Goal: Task Accomplishment & Management: Use online tool/utility

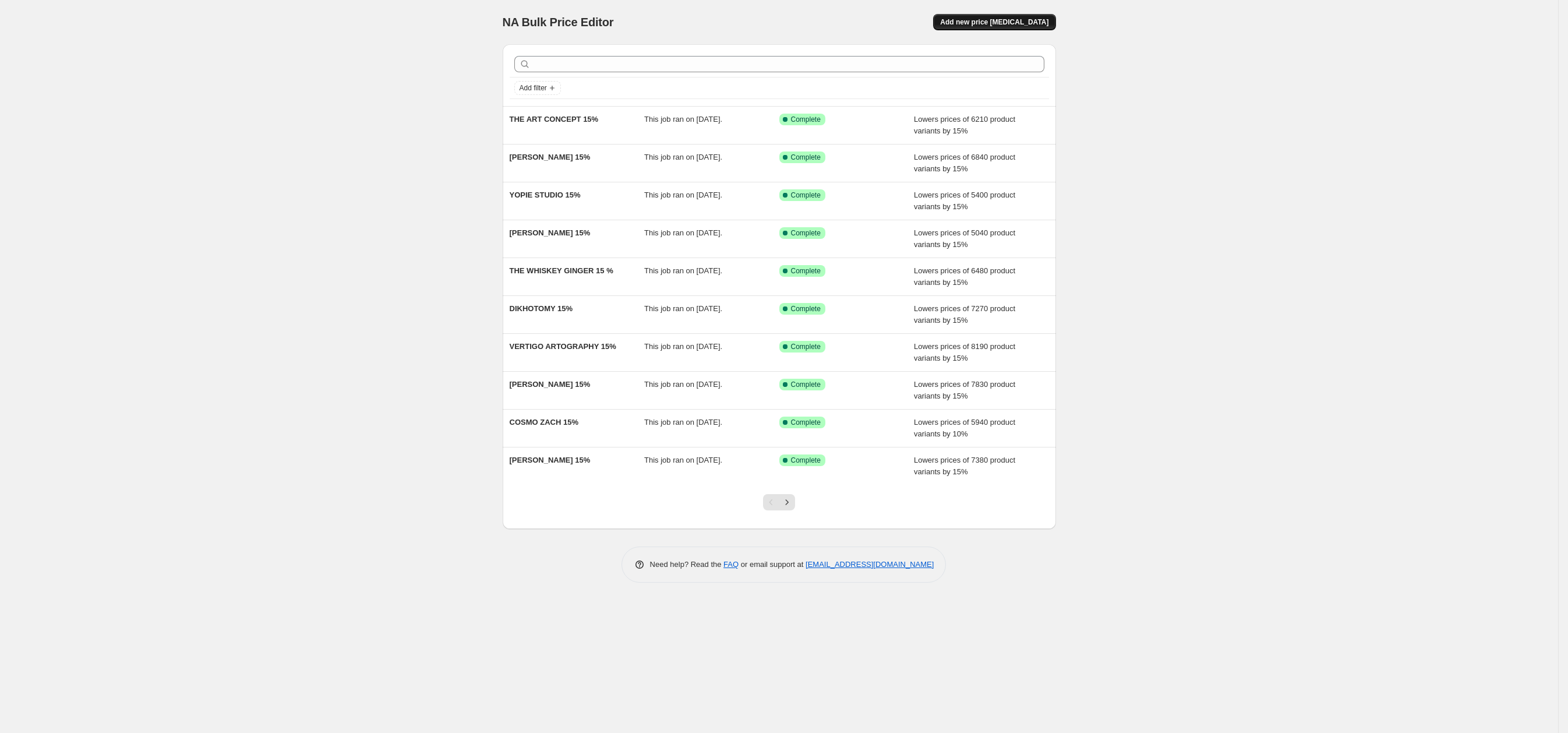
click at [981, 25] on span "Add new price [MEDICAL_DATA]" at bounding box center [994, 22] width 108 height 9
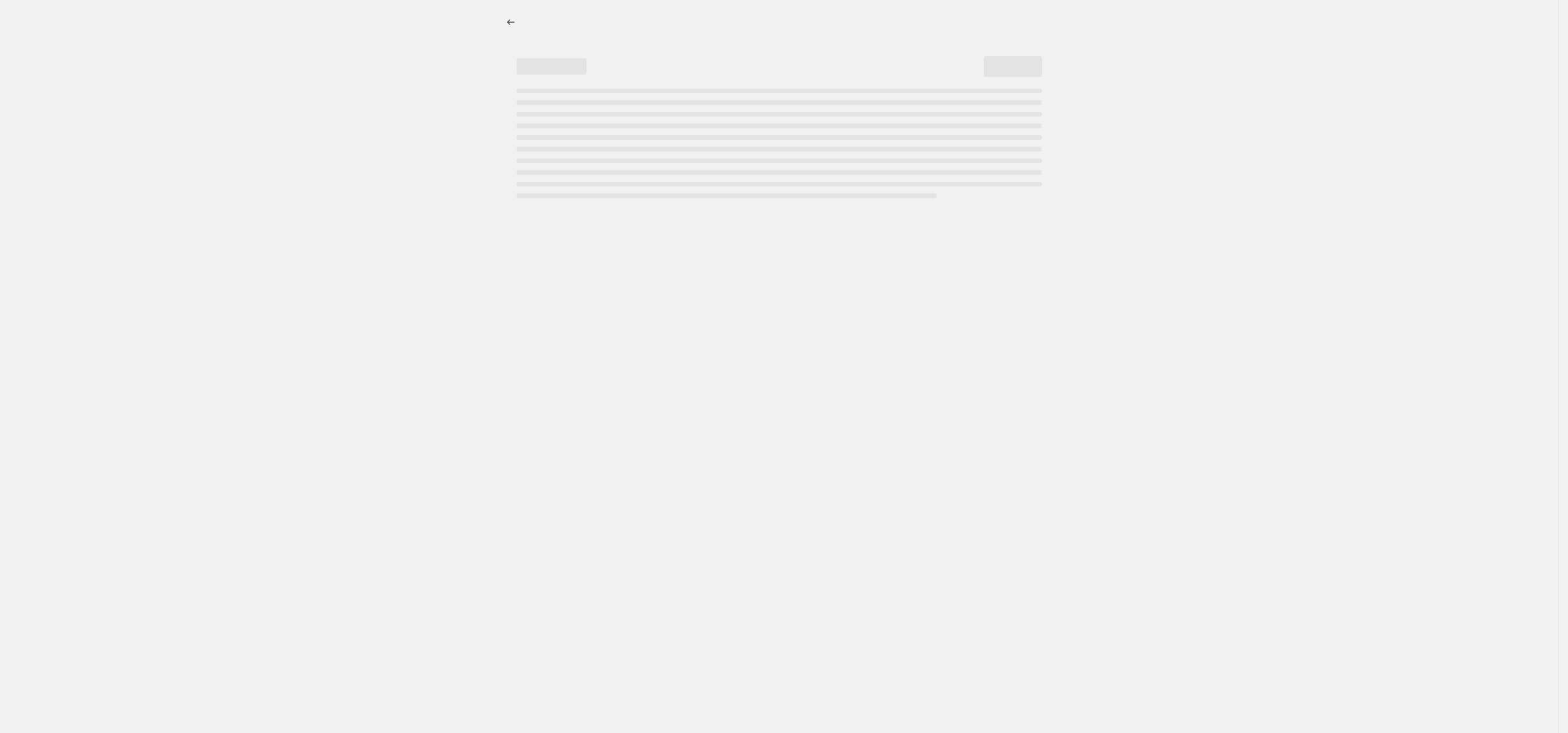
select select "percentage"
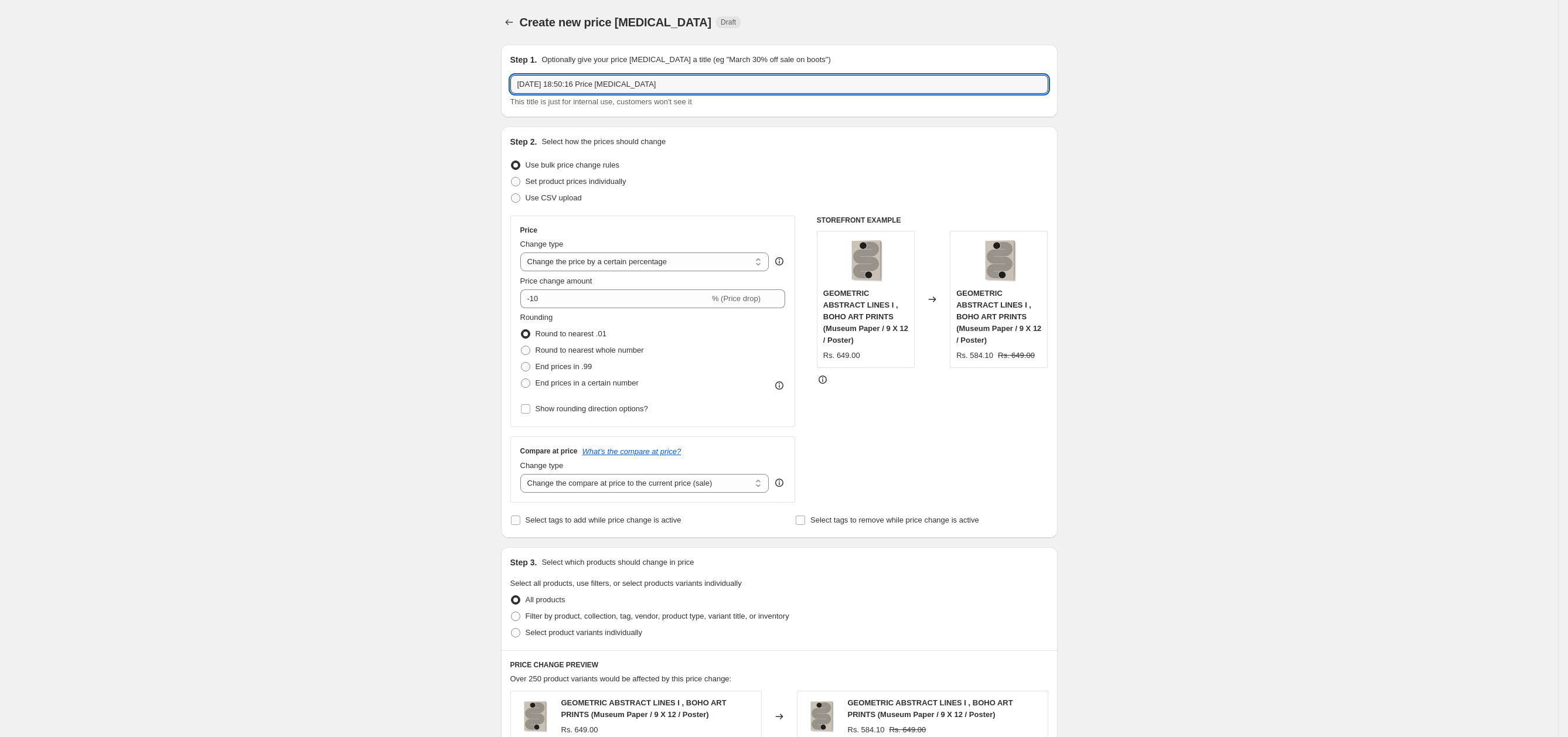
drag, startPoint x: 696, startPoint y: 87, endPoint x: 423, endPoint y: 77, distance: 273.2
click at [423, 77] on div "Create new price [MEDICAL_DATA]. This page is ready Create new price [MEDICAL_D…" at bounding box center [779, 601] width 1558 height 1202
paste input "MIHO ART STUDIO"
type input "MIHO ART STUDIO 15%"
click at [610, 308] on div "Price Change type Change the price to a certain amount Change the price by a ce…" at bounding box center [653, 321] width 266 height 192
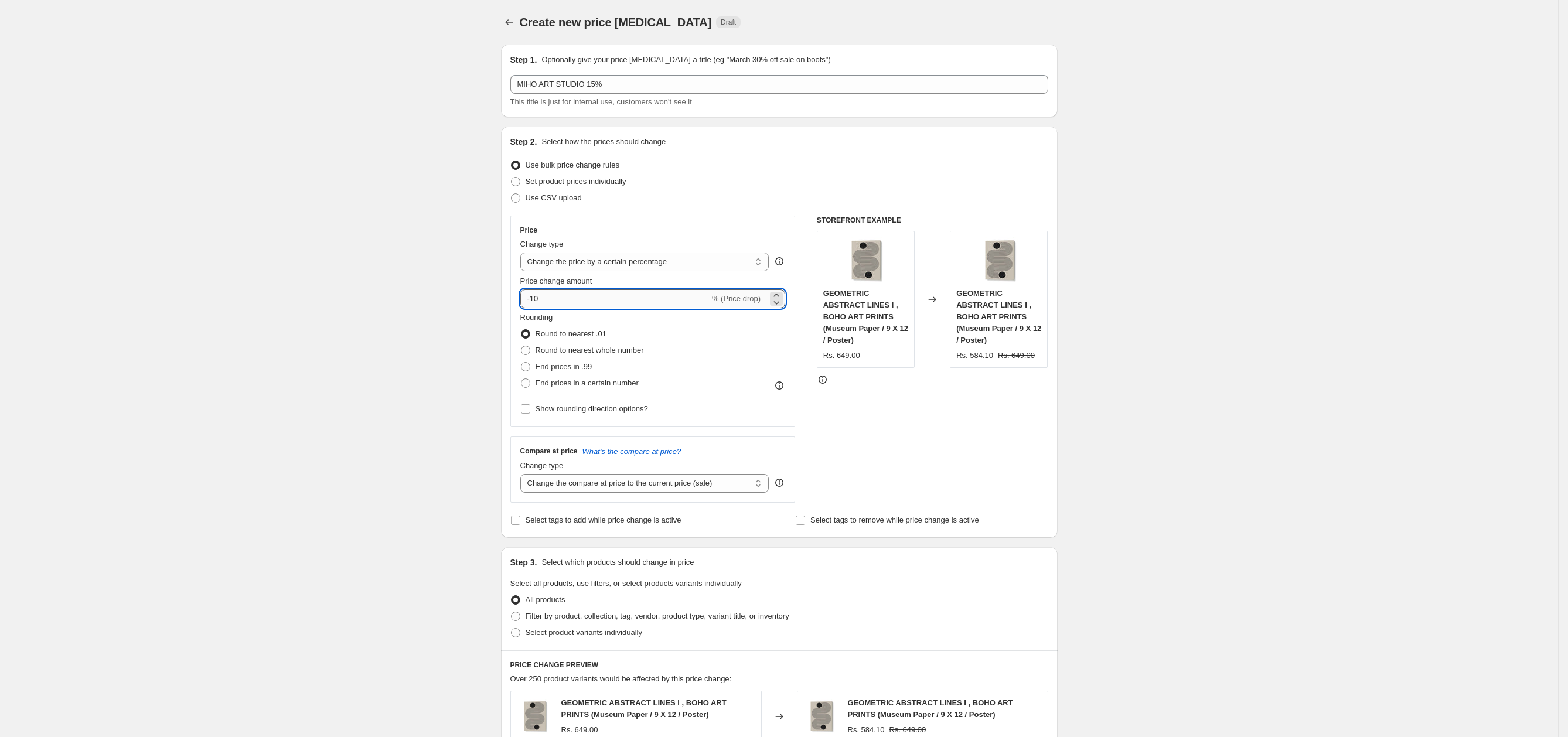
click at [611, 299] on input "-10" at bounding box center [615, 299] width 189 height 19
type input "-15"
click at [429, 372] on div "Create new price [MEDICAL_DATA]. This page is ready Create new price [MEDICAL_D…" at bounding box center [779, 601] width 1558 height 1202
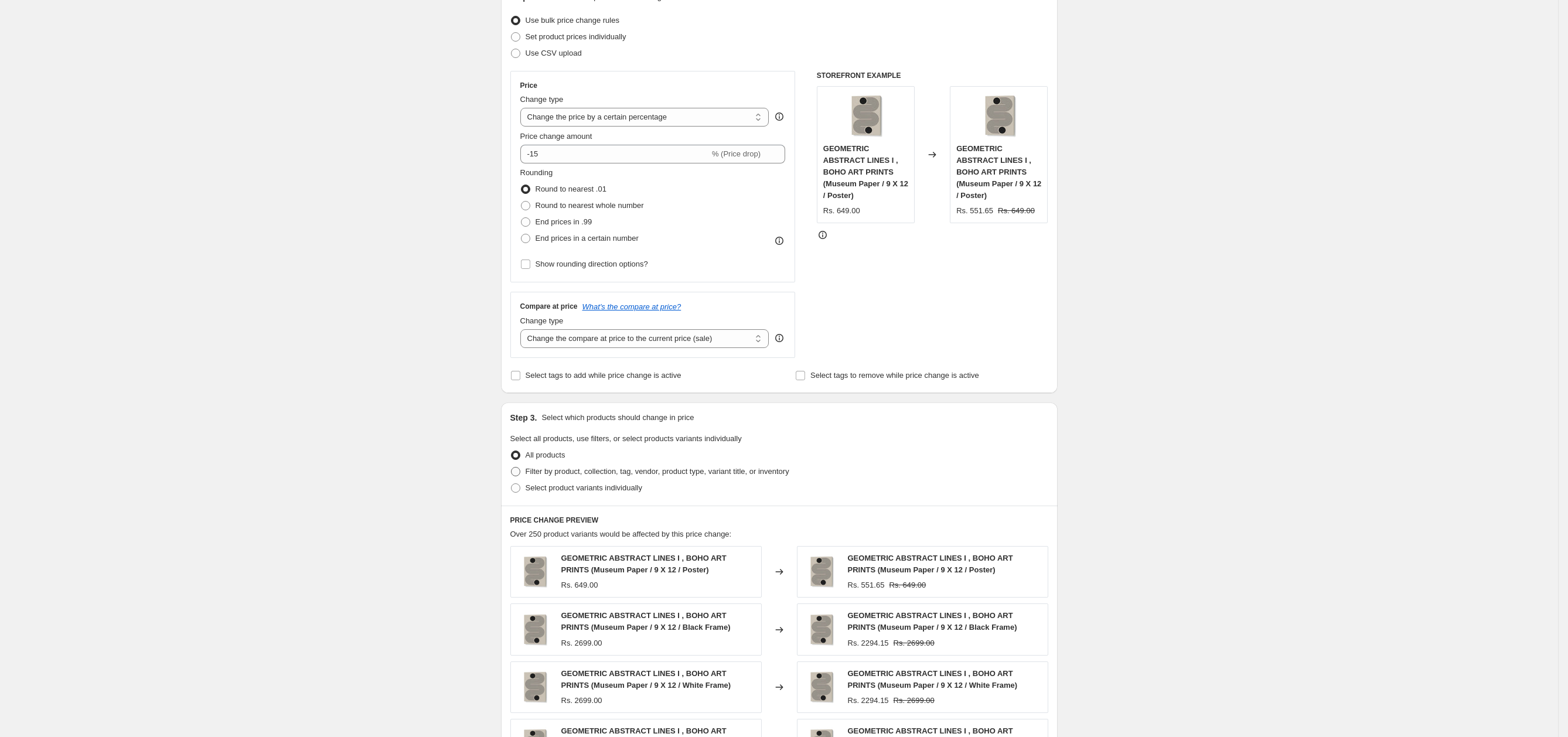
click at [587, 467] on span "Filter by product, collection, tag, vendor, product type, variant title, or inv…" at bounding box center [657, 471] width 263 height 8
click at [511, 467] on input "Filter by product, collection, tag, vendor, product type, variant title, or inv…" at bounding box center [511, 467] width 1 height 1
radio input "true"
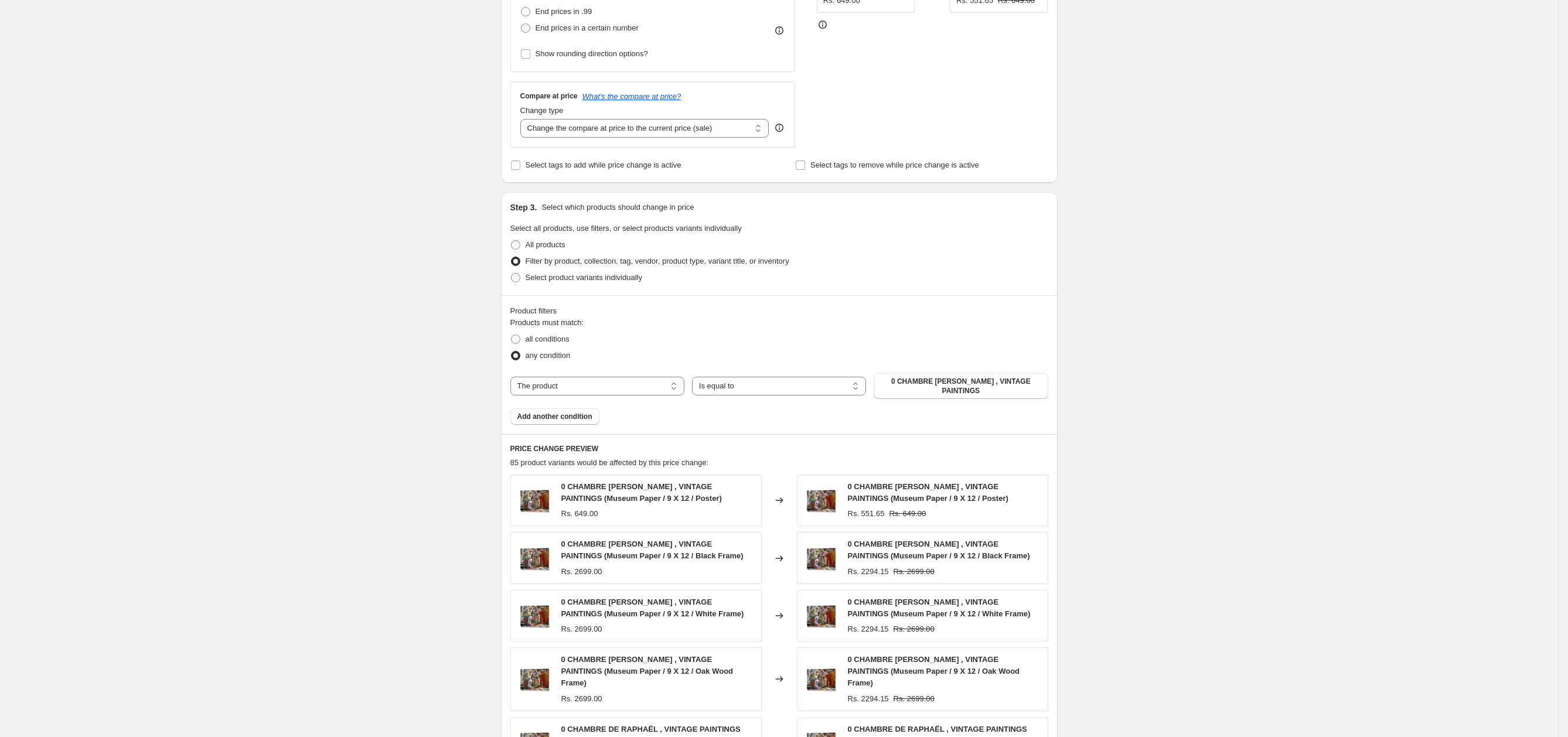
scroll to position [361, 0]
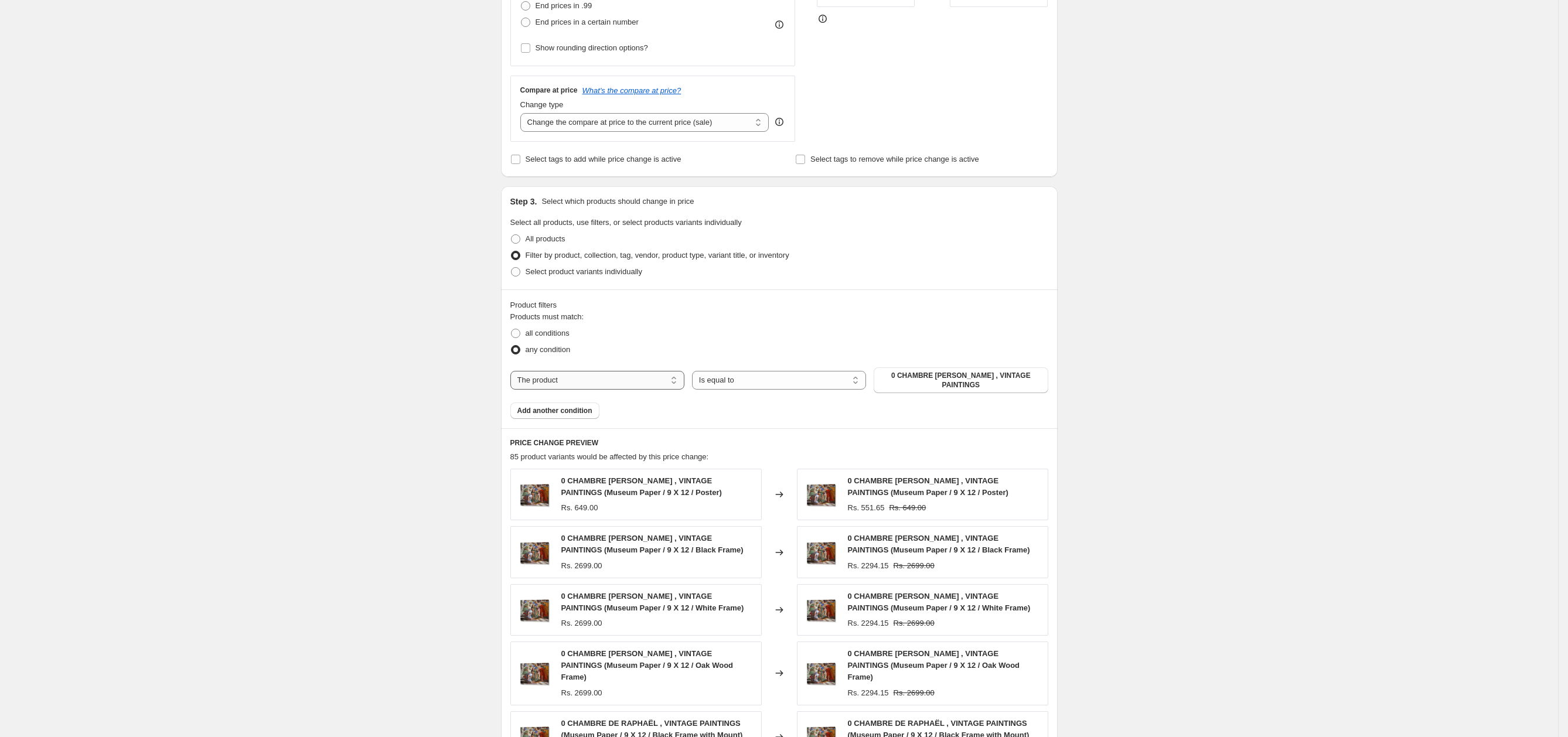
click at [579, 376] on select "The product The product's collection The product's tag The product's vendor The…" at bounding box center [597, 380] width 174 height 19
select select "collection"
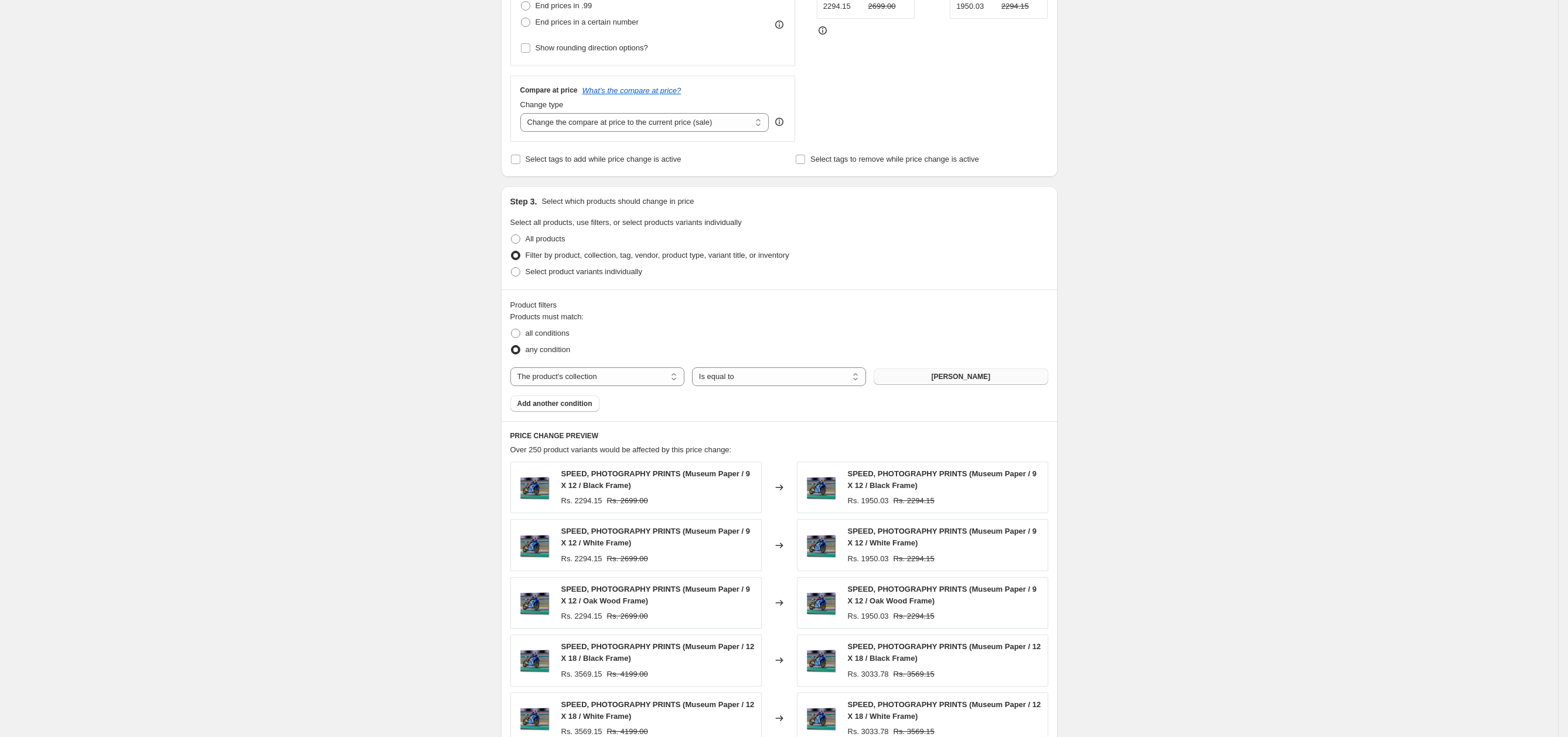
click at [966, 375] on span "[PERSON_NAME]" at bounding box center [960, 377] width 59 height 9
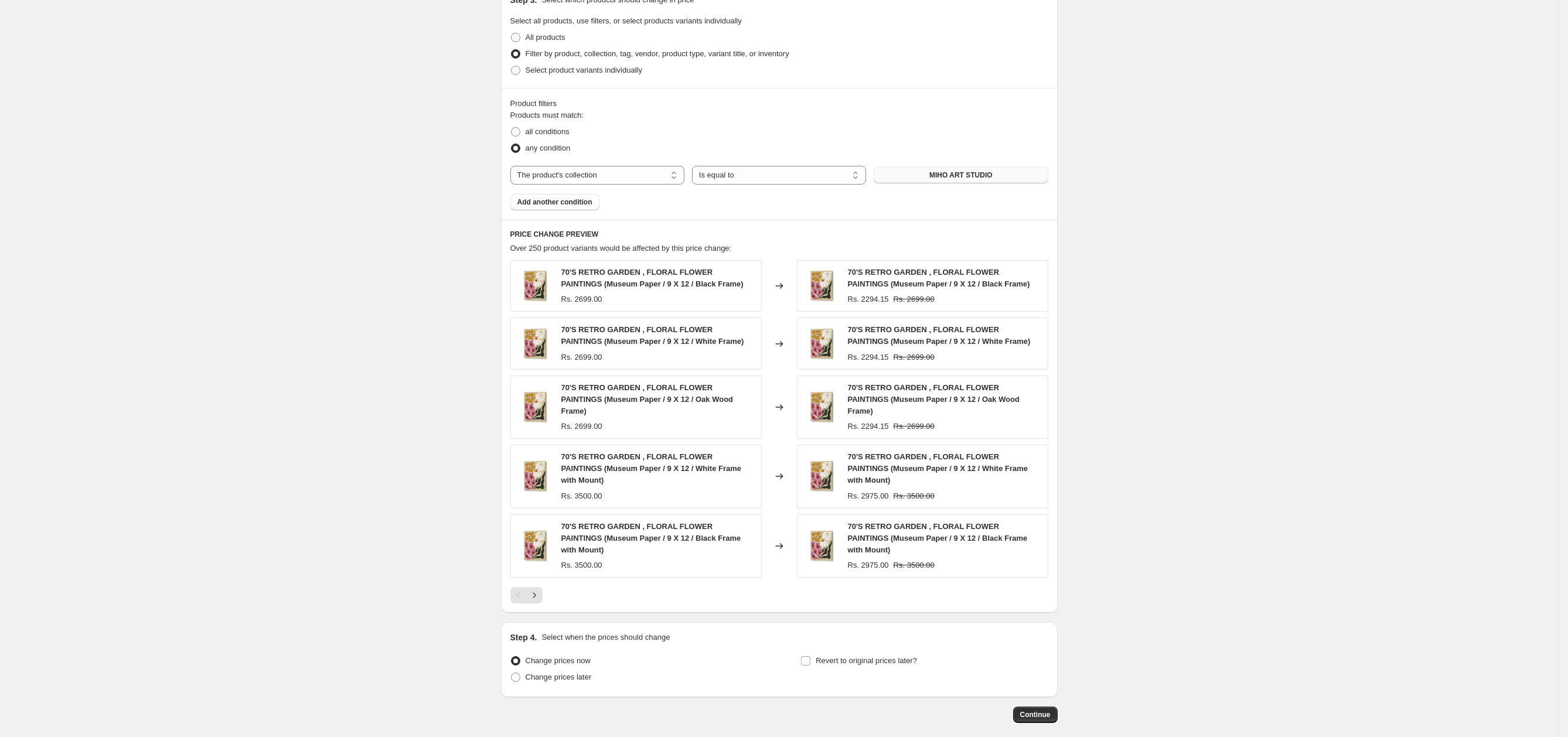
scroll to position [582, 0]
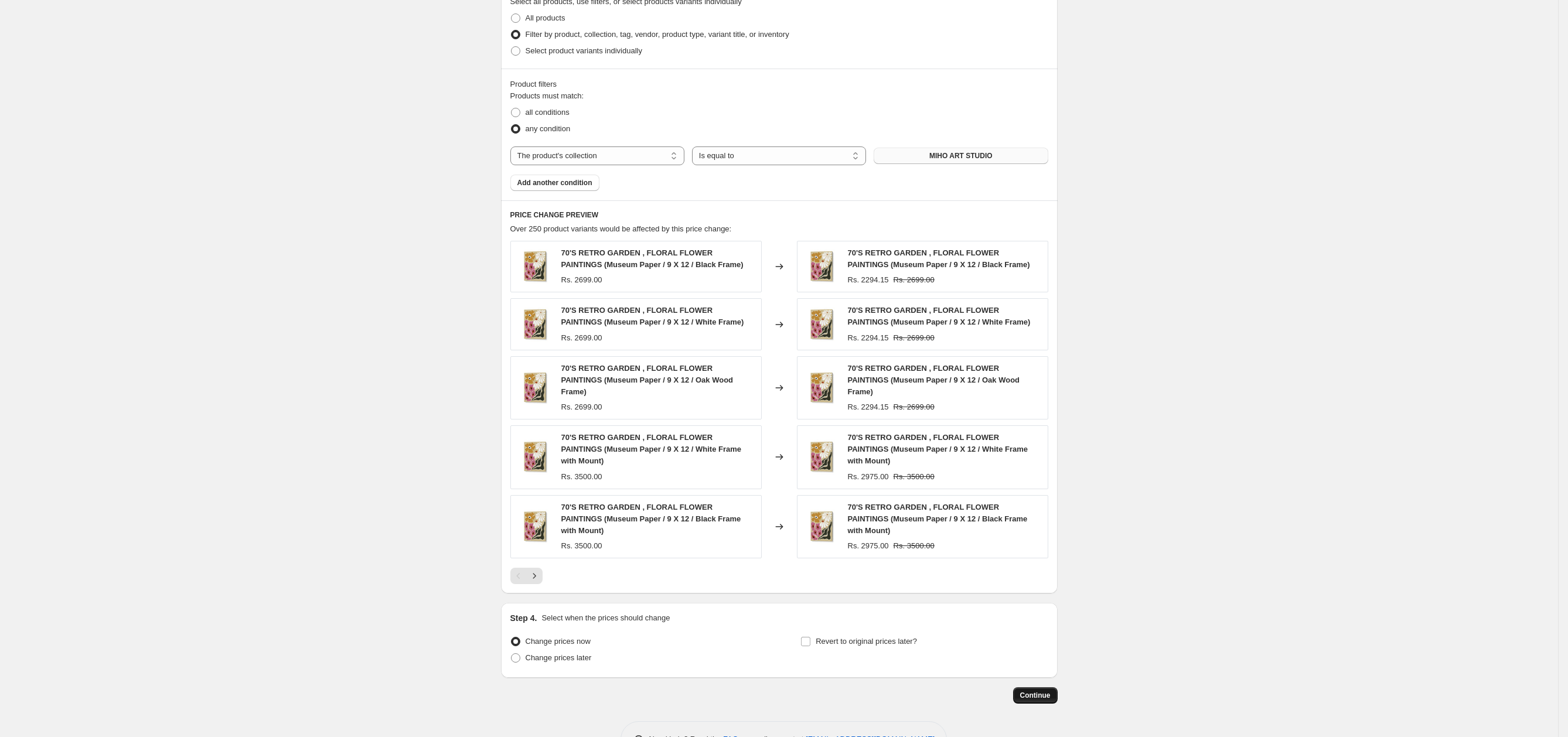
click at [1038, 691] on span "Continue" at bounding box center [1035, 695] width 30 height 9
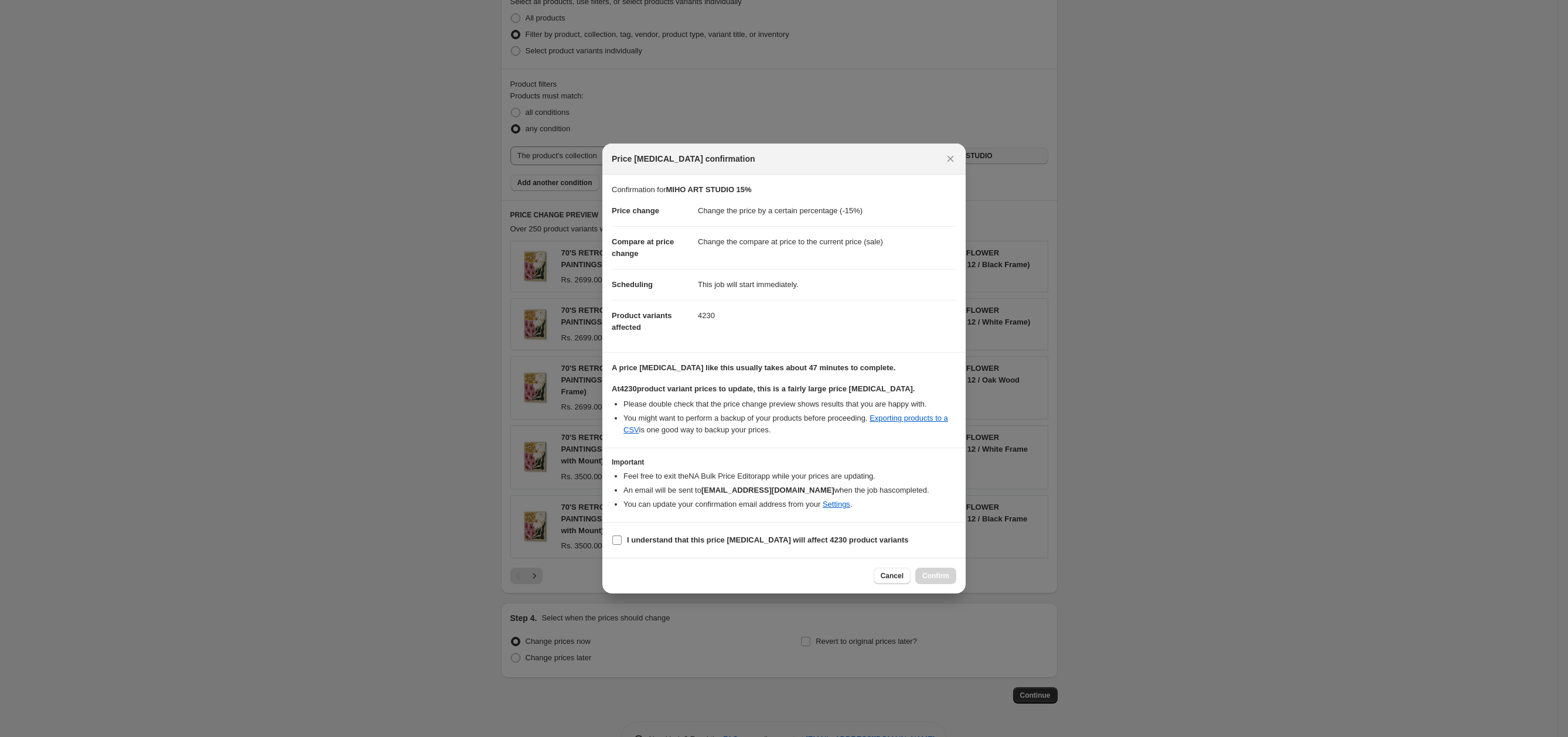
click at [727, 535] on span "I understand that this price [MEDICAL_DATA] will affect 4230 product variants" at bounding box center [768, 540] width 282 height 12
click at [622, 535] on input "I understand that this price [MEDICAL_DATA] will affect 4230 product variants" at bounding box center [617, 540] width 9 height 9
checkbox input "true"
click at [931, 576] on span "Confirm" at bounding box center [935, 576] width 27 height 9
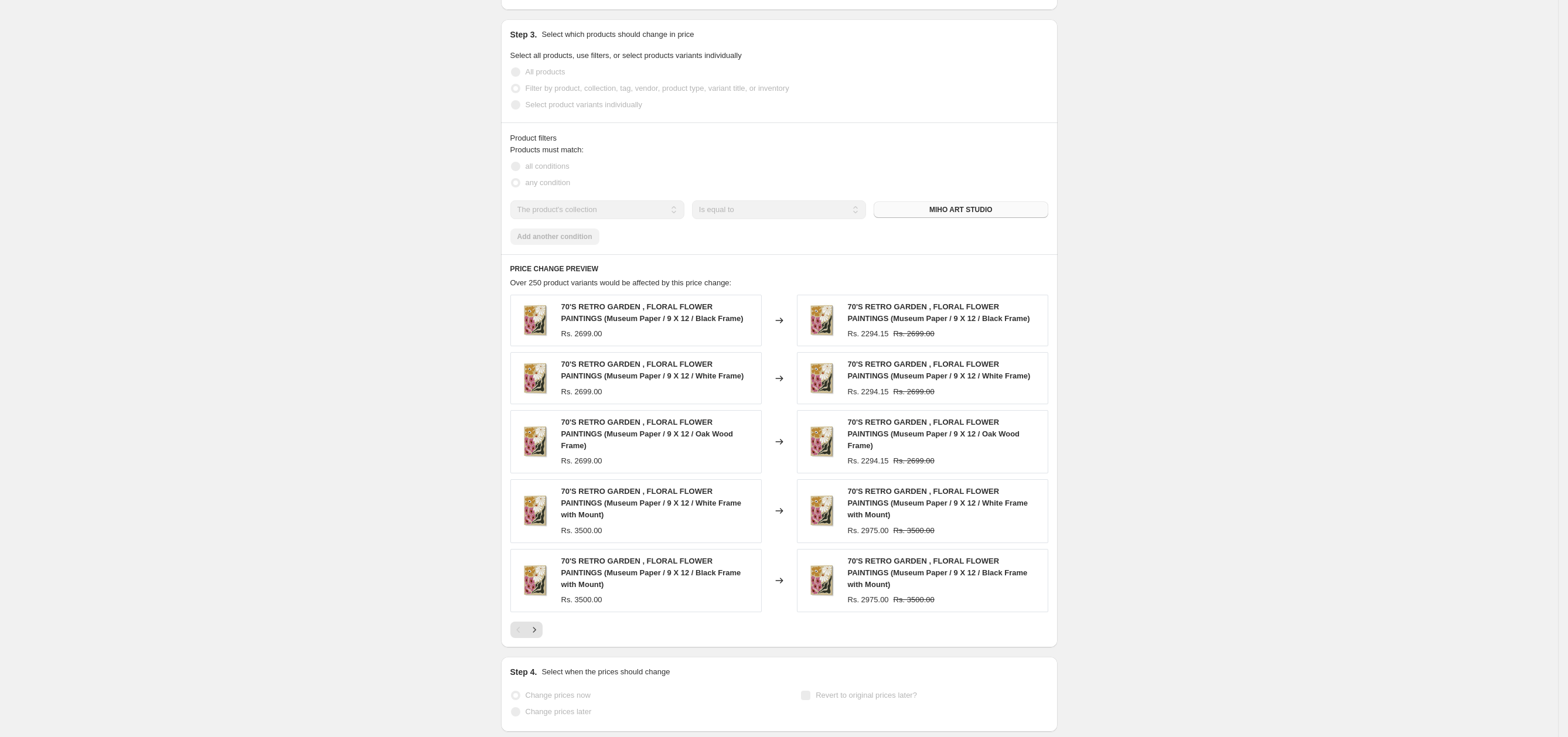
click at [1220, 204] on div "MIHO ART STUDIO 15%. This page is ready MIHO ART STUDIO 15% Info Incomplete Que…" at bounding box center [779, 110] width 1558 height 1385
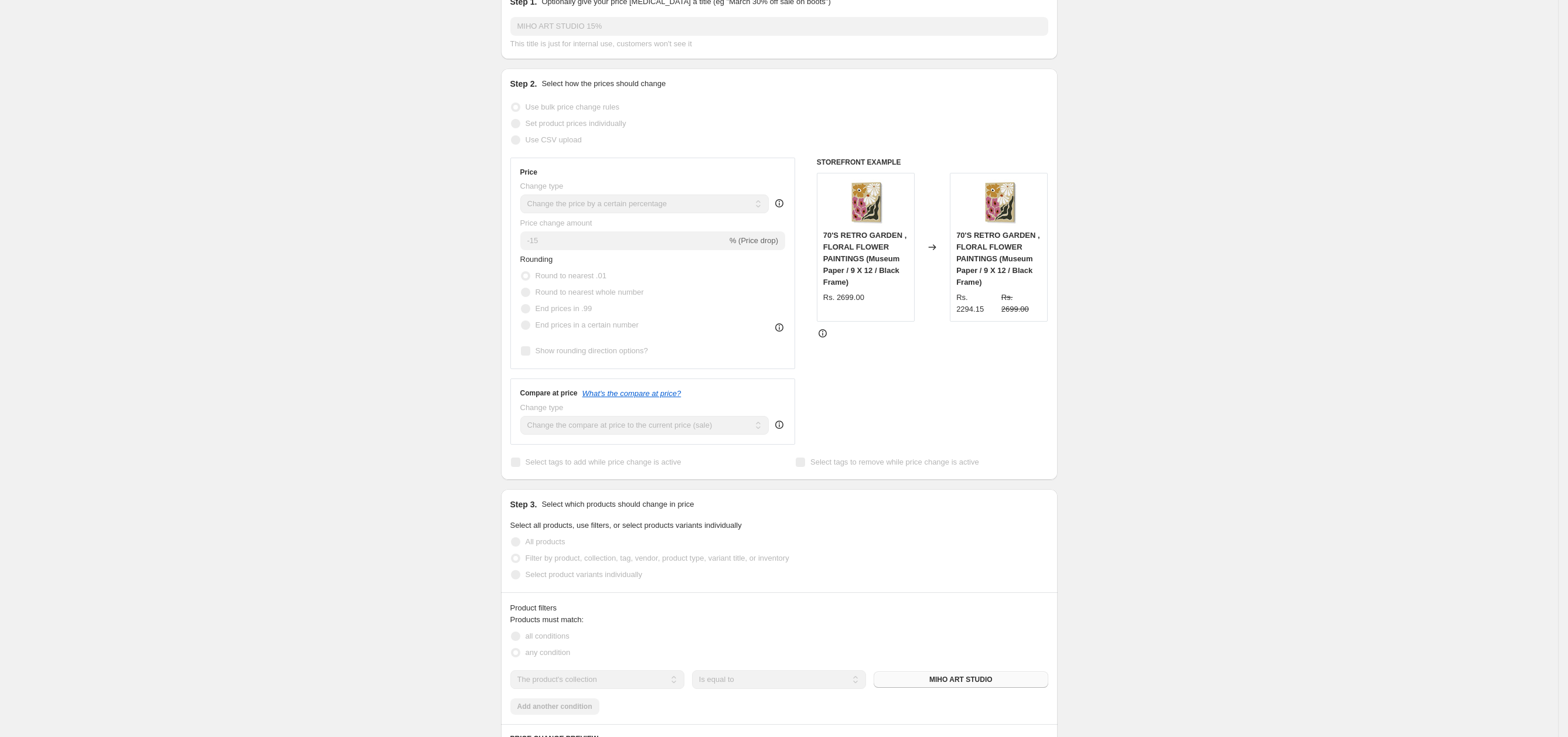
scroll to position [0, 0]
